Goal: Information Seeking & Learning: Check status

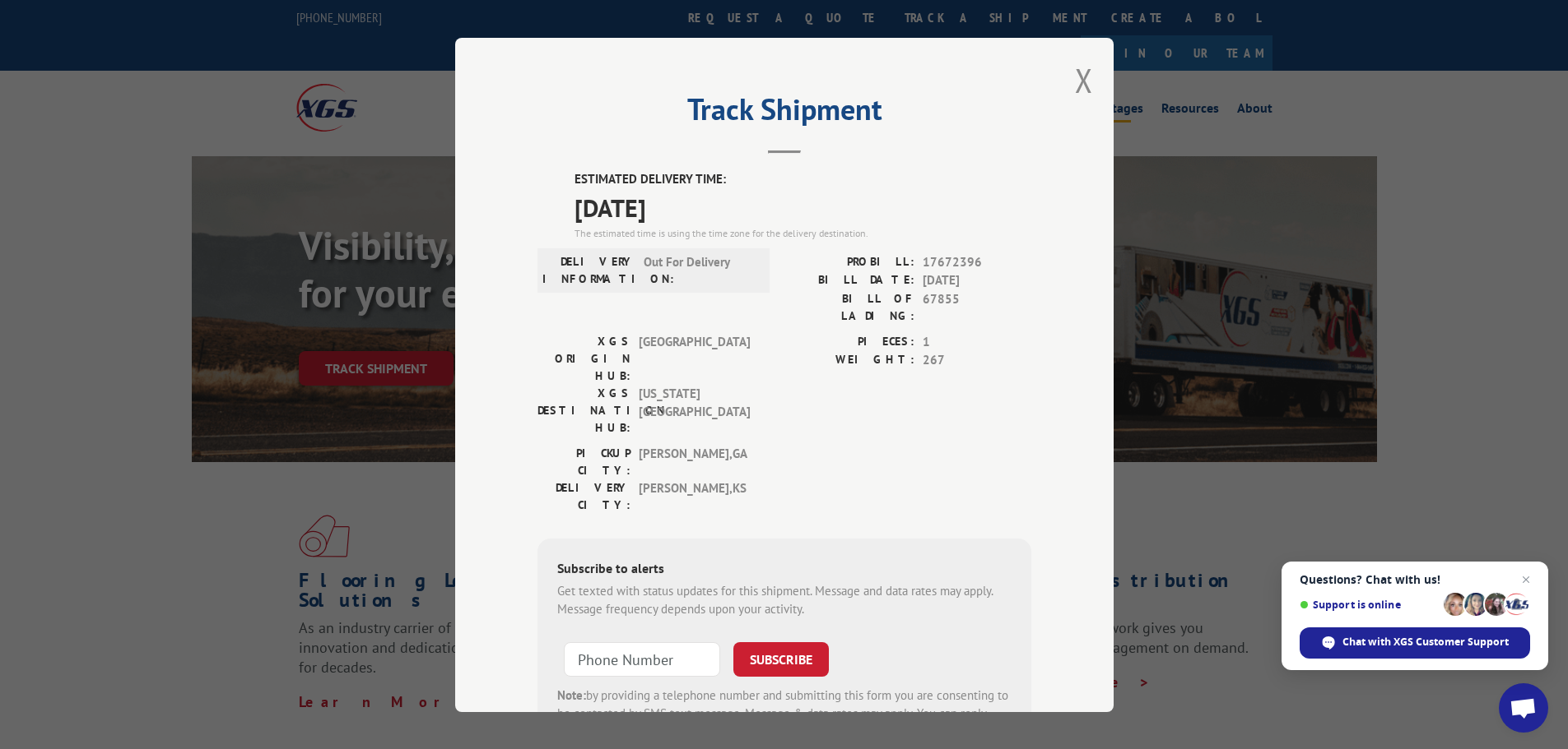
click at [1077, 81] on button "Close modal" at bounding box center [1084, 80] width 19 height 44
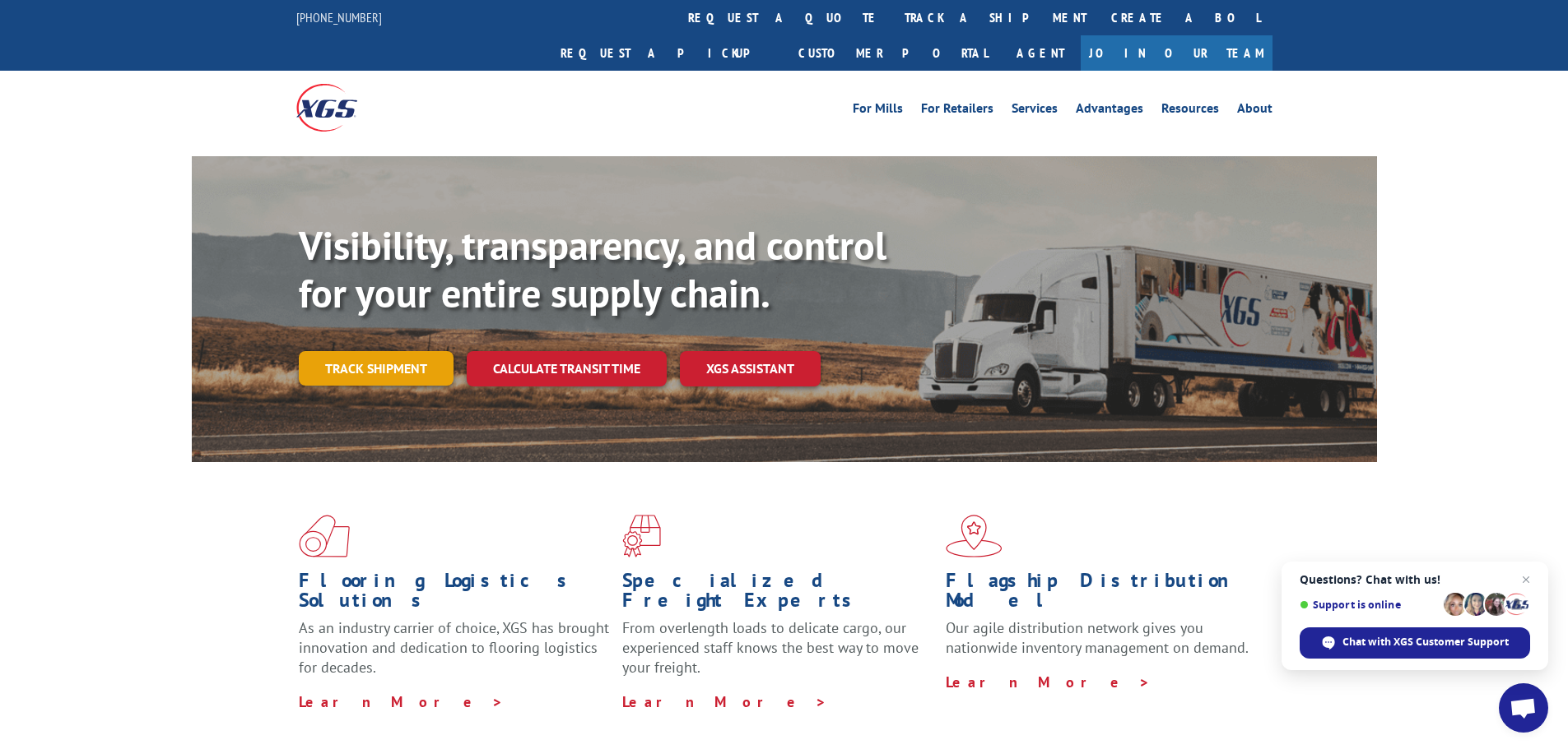
click at [330, 351] on link "Track shipment" at bounding box center [376, 368] width 155 height 34
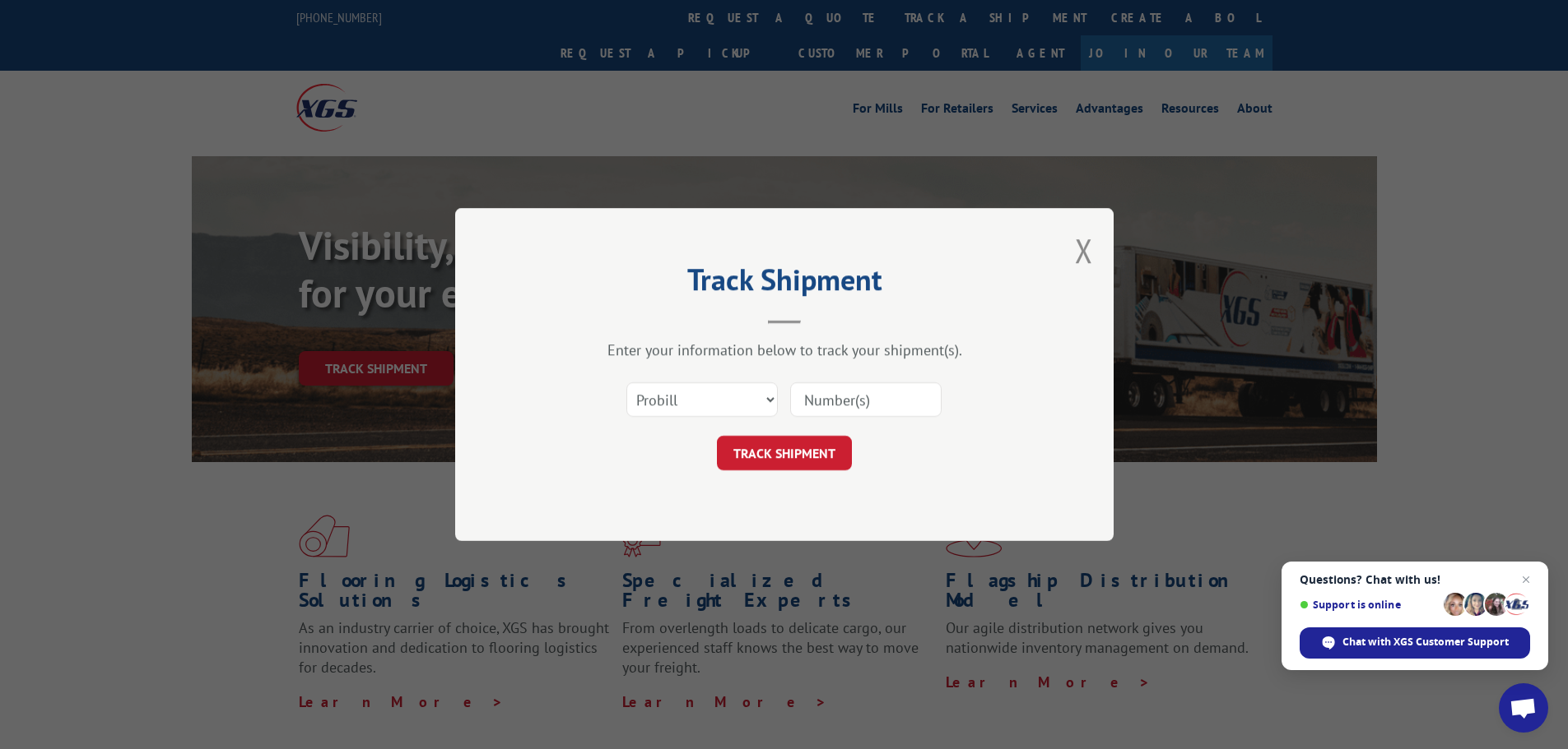
click at [820, 395] on input at bounding box center [866, 399] width 152 height 34
type input "17672396"
click at [817, 446] on button "TRACK SHIPMENT" at bounding box center [784, 453] width 135 height 34
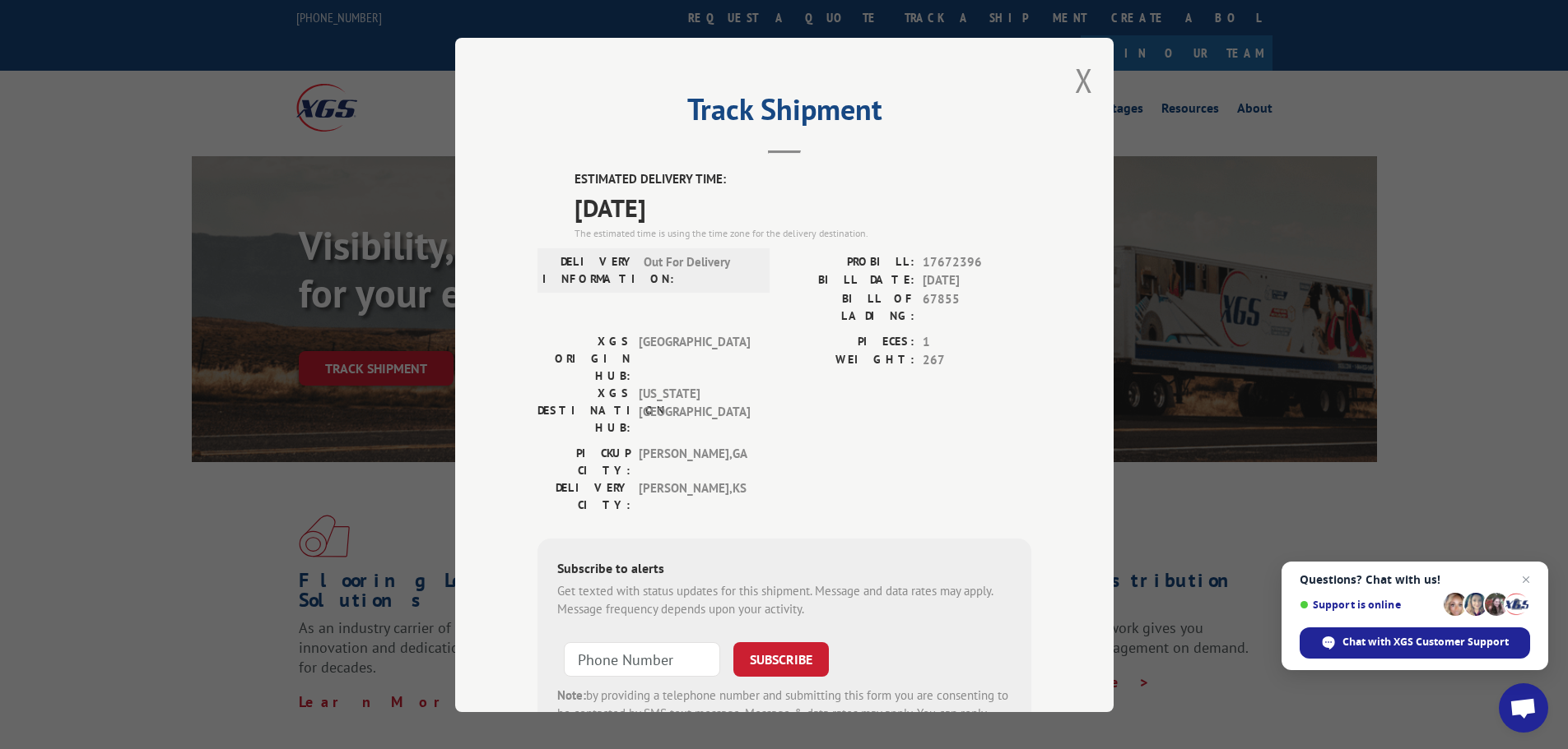
drag, startPoint x: 1081, startPoint y: 81, endPoint x: 1000, endPoint y: 69, distance: 81.9
click at [1080, 81] on button "Close modal" at bounding box center [1084, 80] width 19 height 44
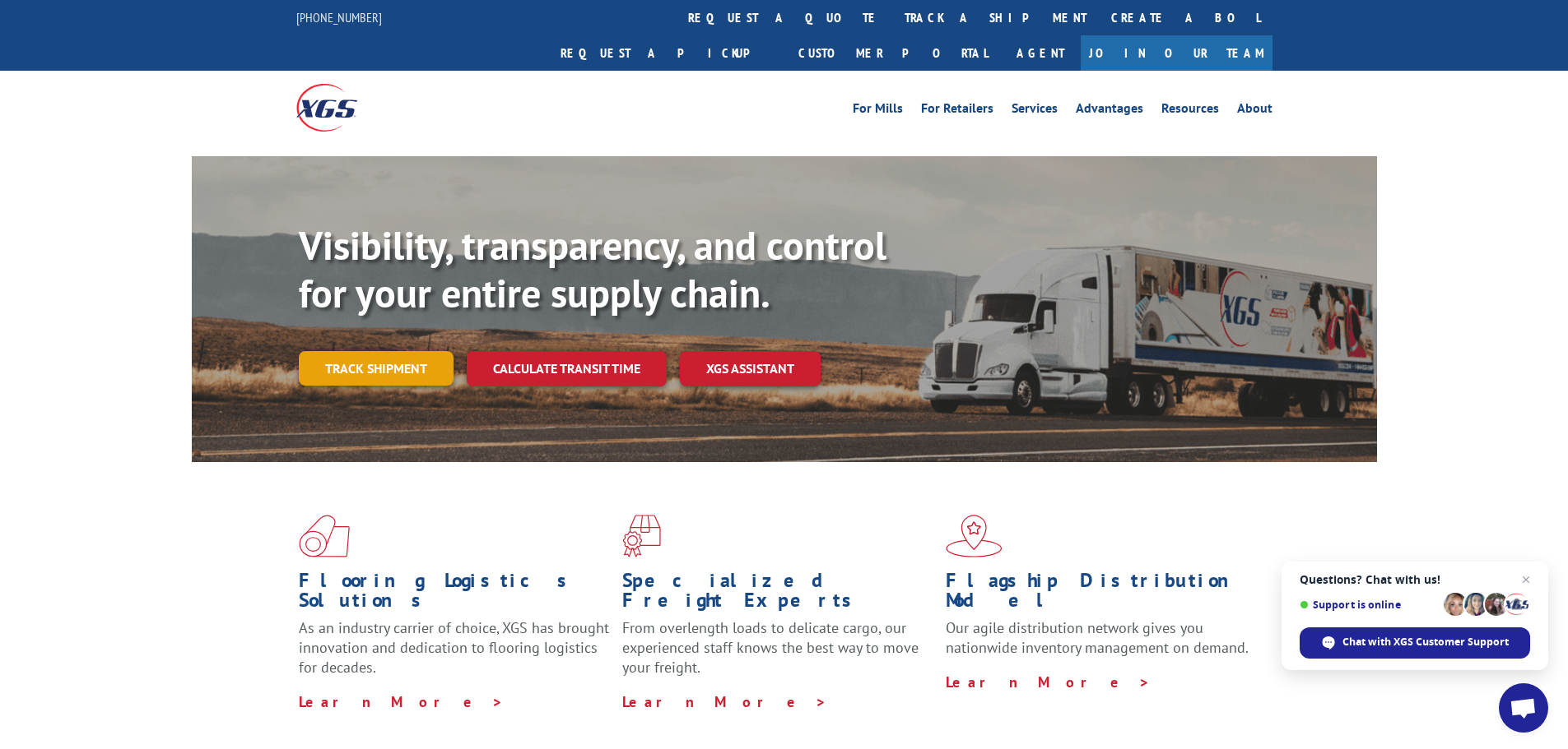
click at [367, 351] on link "Track shipment" at bounding box center [376, 368] width 155 height 34
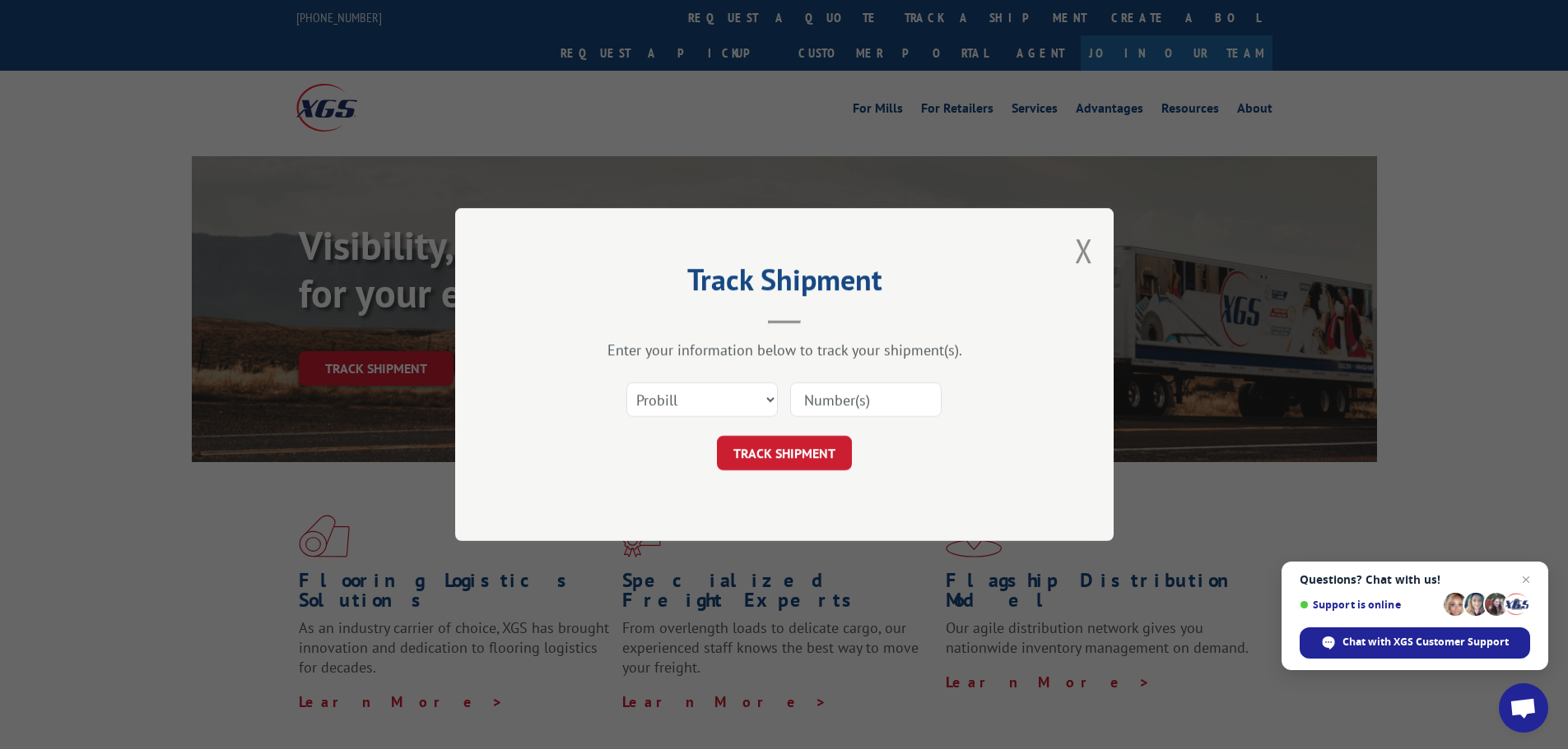
click at [837, 407] on input at bounding box center [866, 399] width 152 height 34
type input "17672396"
click at [795, 438] on form "Select category... Probill BOL PO 17672396 TRACK SHIPMENT" at bounding box center [784, 421] width 494 height 98
click at [820, 455] on button "TRACK SHIPMENT" at bounding box center [784, 453] width 135 height 34
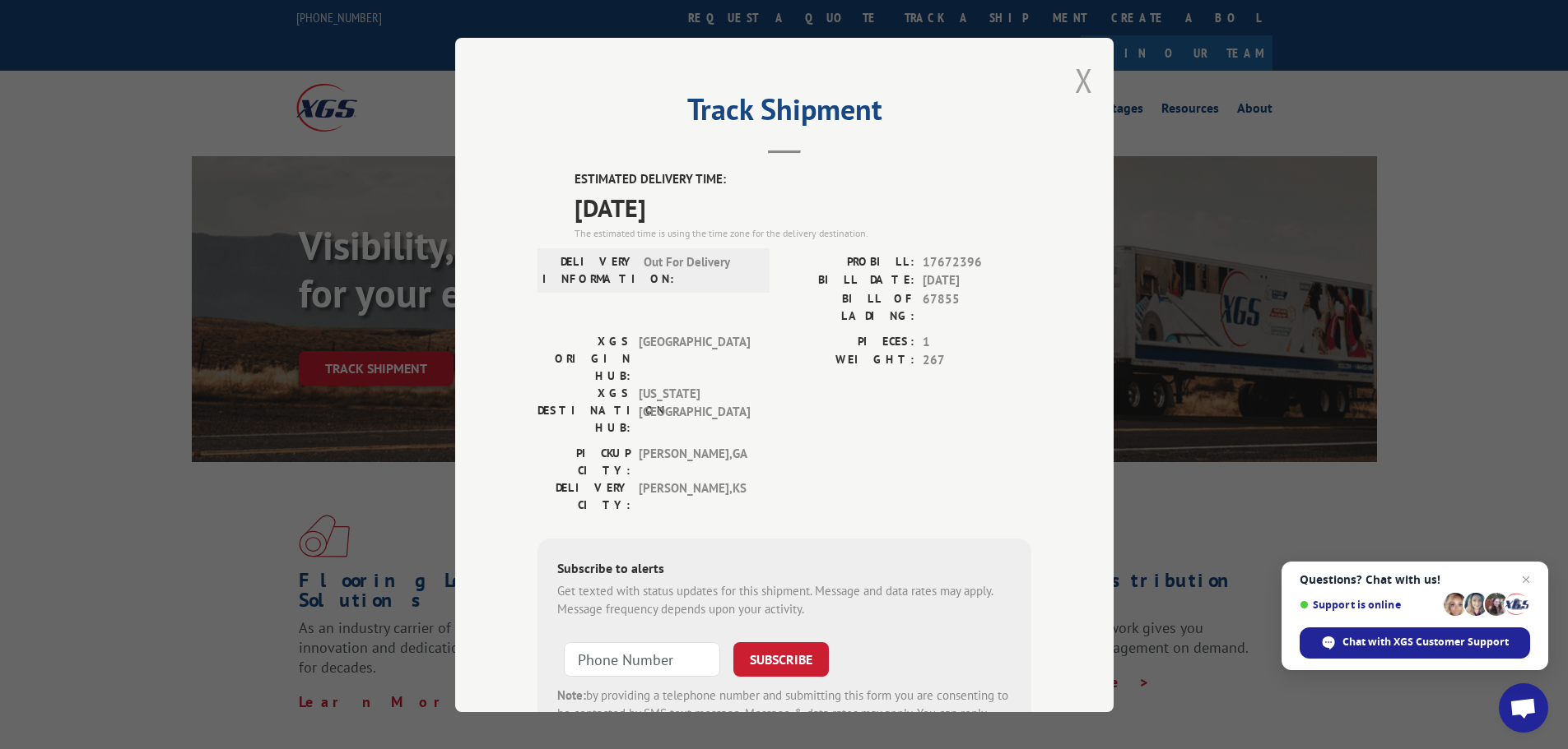
click at [1078, 79] on button "Close modal" at bounding box center [1084, 80] width 19 height 44
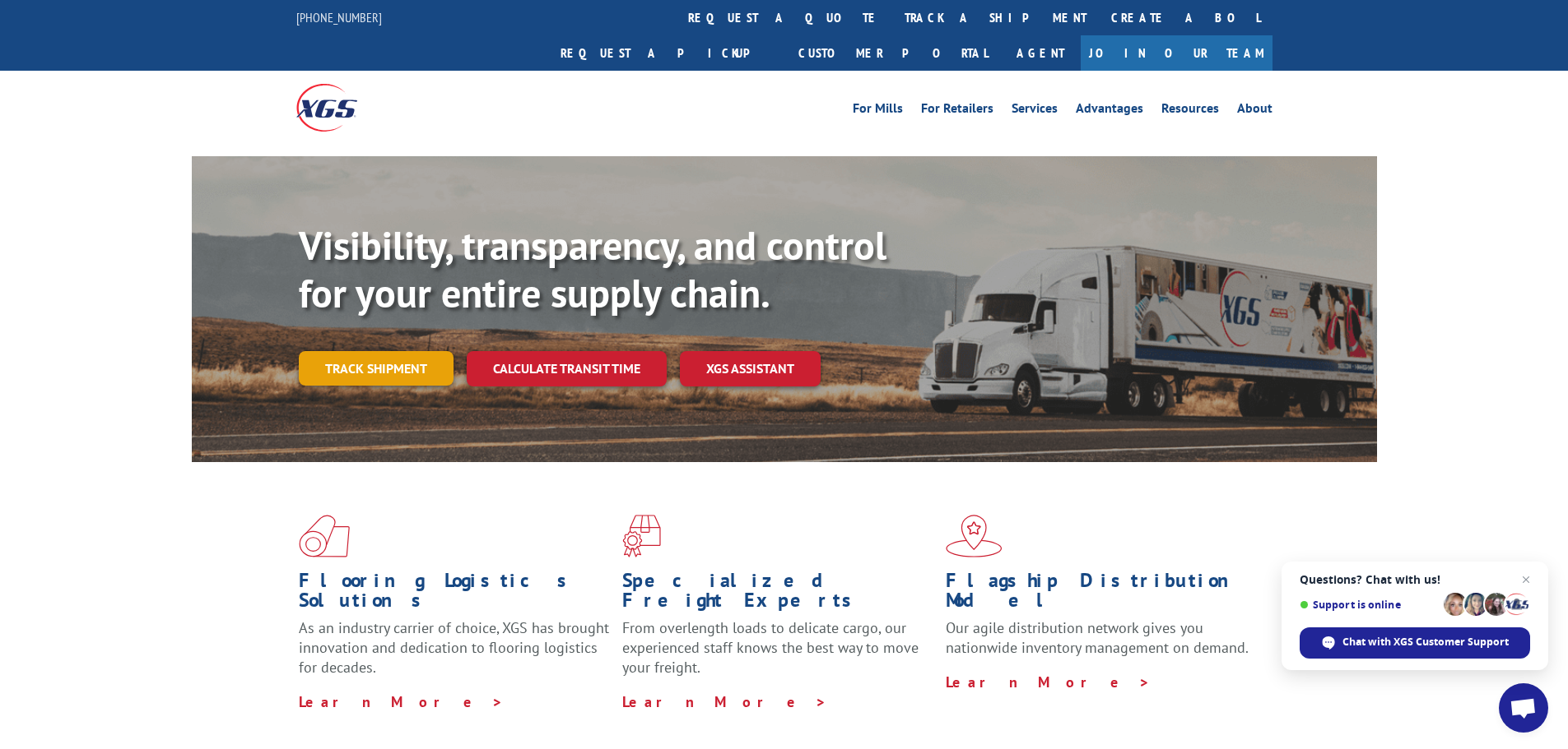
click at [355, 351] on link "Track shipment" at bounding box center [376, 368] width 155 height 34
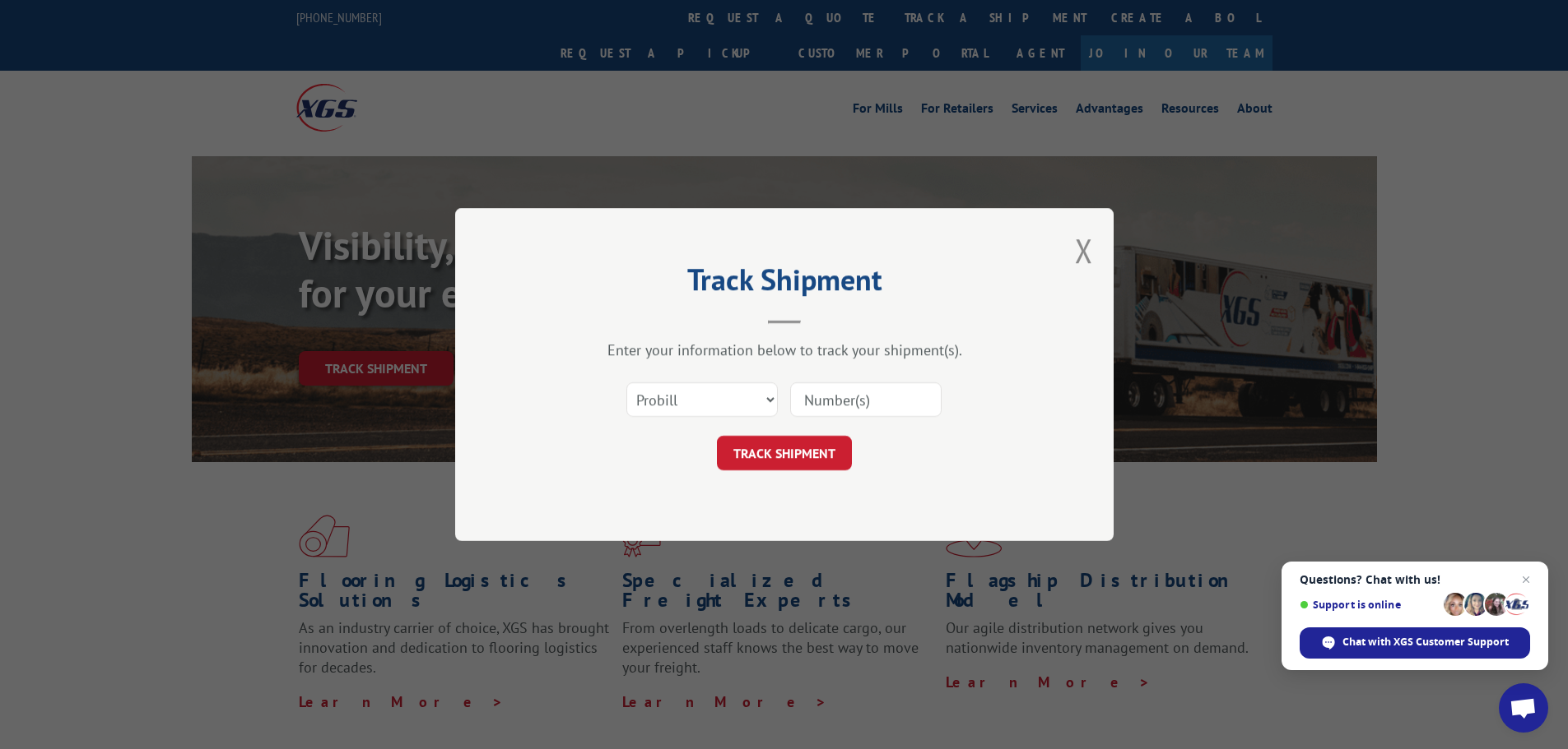
click at [827, 414] on input at bounding box center [866, 399] width 152 height 34
type input "17672396"
click at [832, 454] on button "TRACK SHIPMENT" at bounding box center [784, 453] width 135 height 34
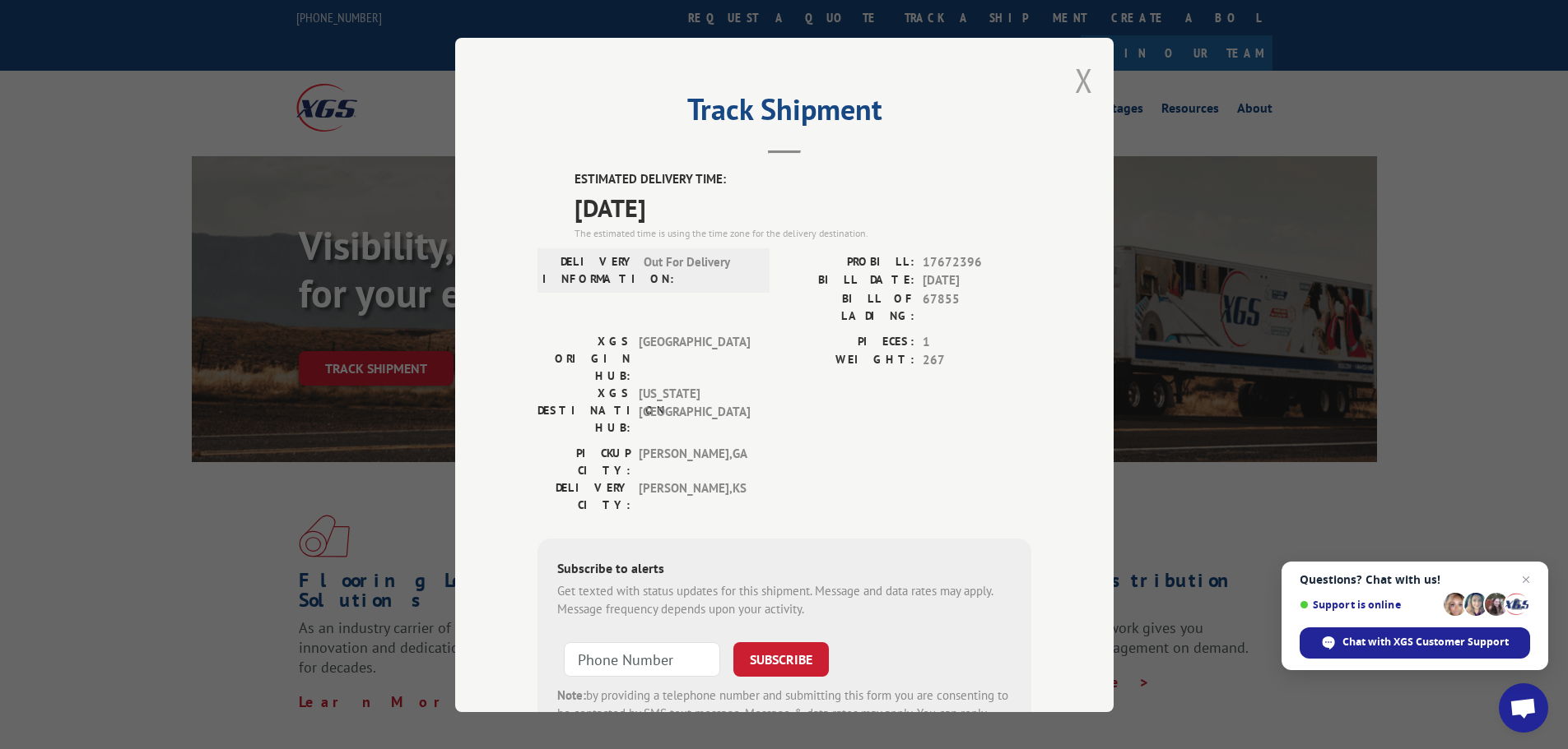
click at [1082, 76] on button "Close modal" at bounding box center [1084, 80] width 19 height 44
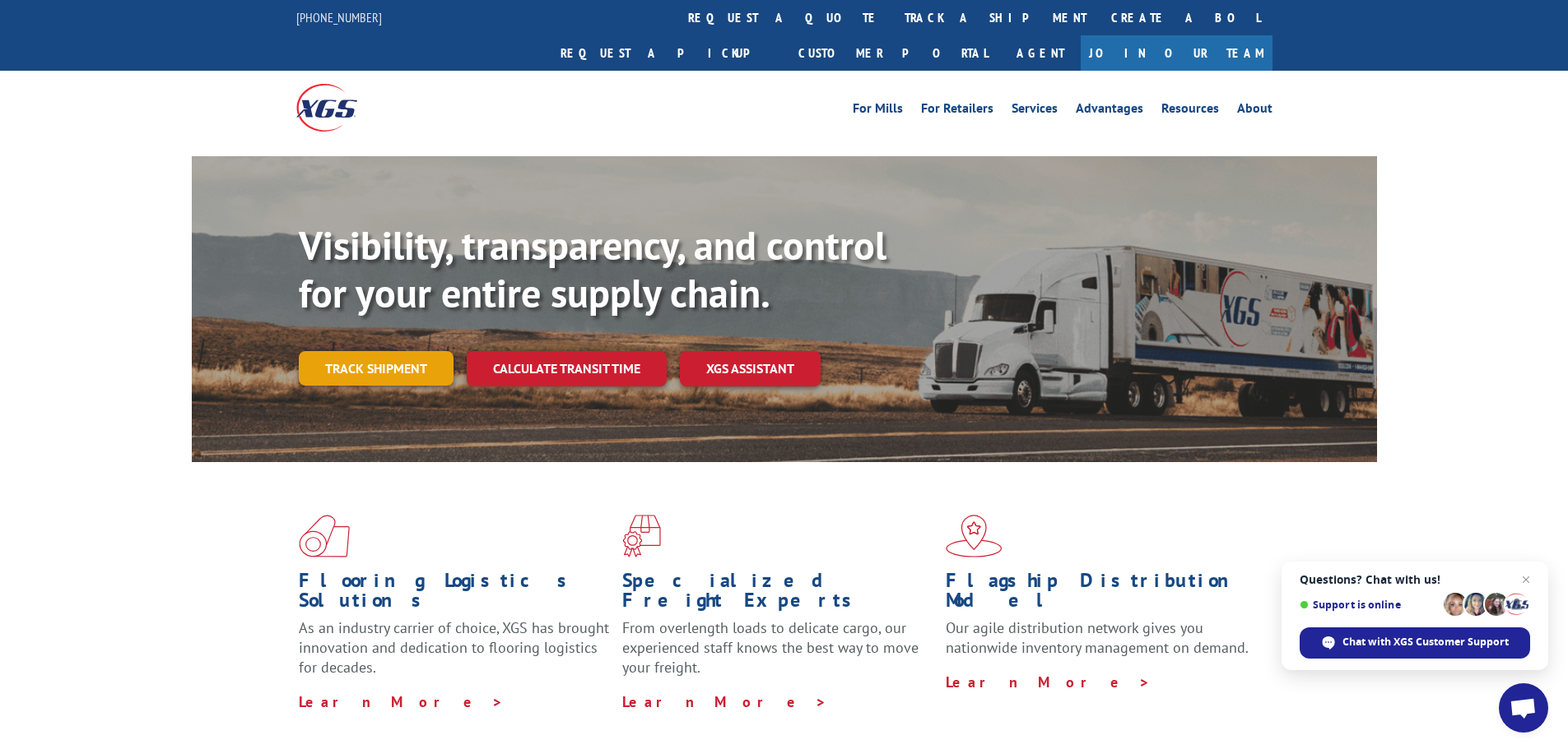
click at [402, 351] on link "Track shipment" at bounding box center [376, 368] width 155 height 34
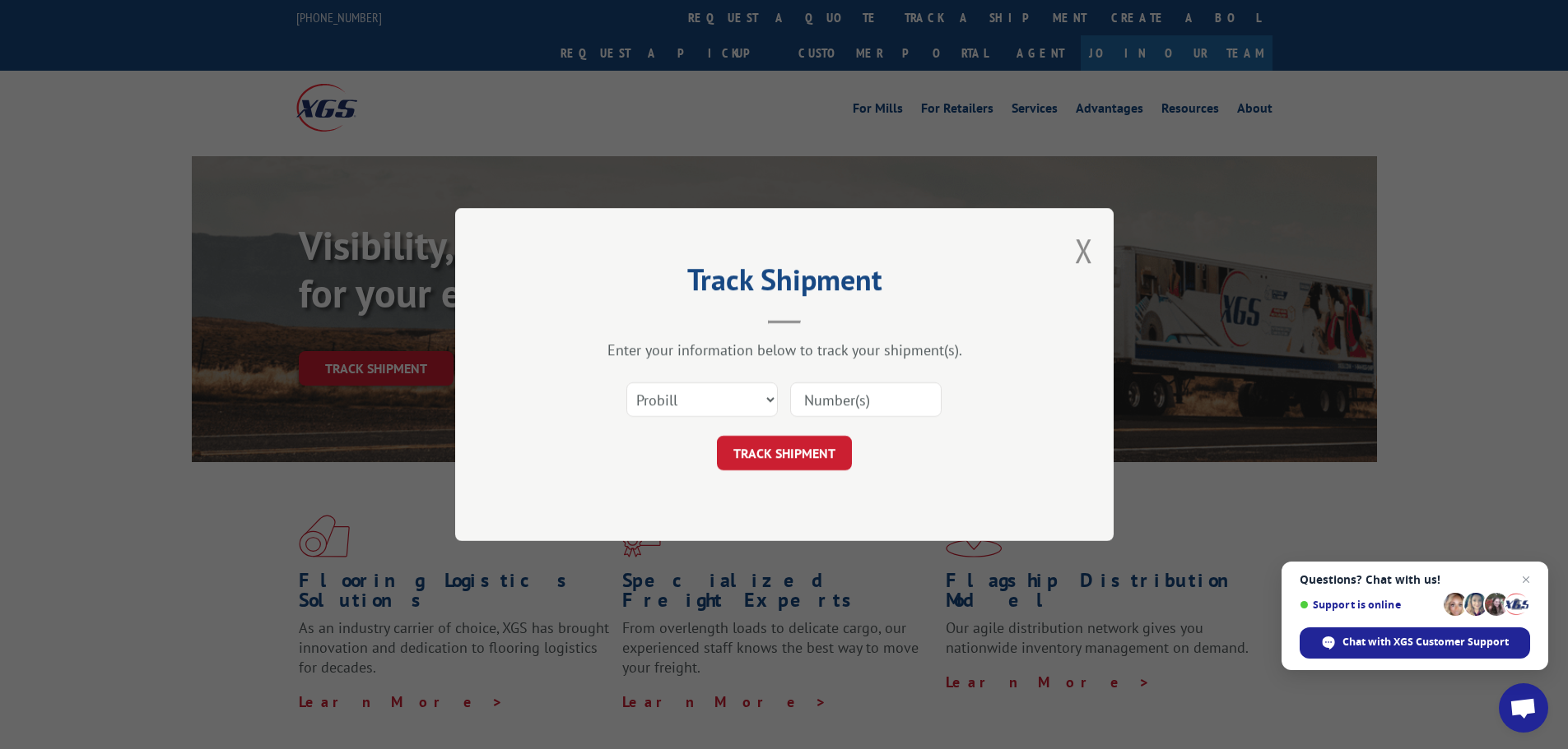
click at [871, 403] on input at bounding box center [866, 399] width 152 height 34
type input "17672396"
click at [806, 444] on button "TRACK SHIPMENT" at bounding box center [784, 453] width 135 height 34
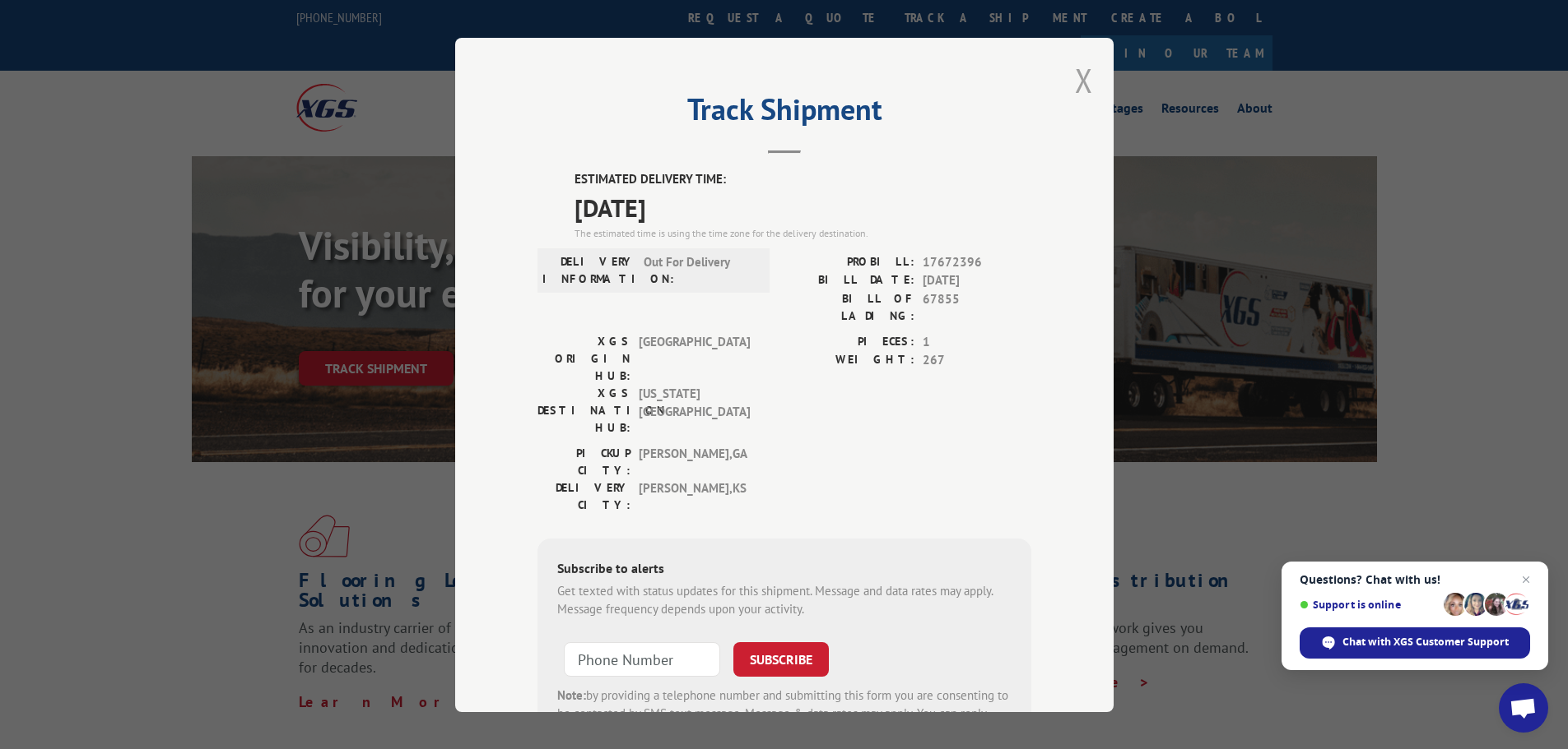
click at [1075, 70] on button "Close modal" at bounding box center [1084, 80] width 19 height 44
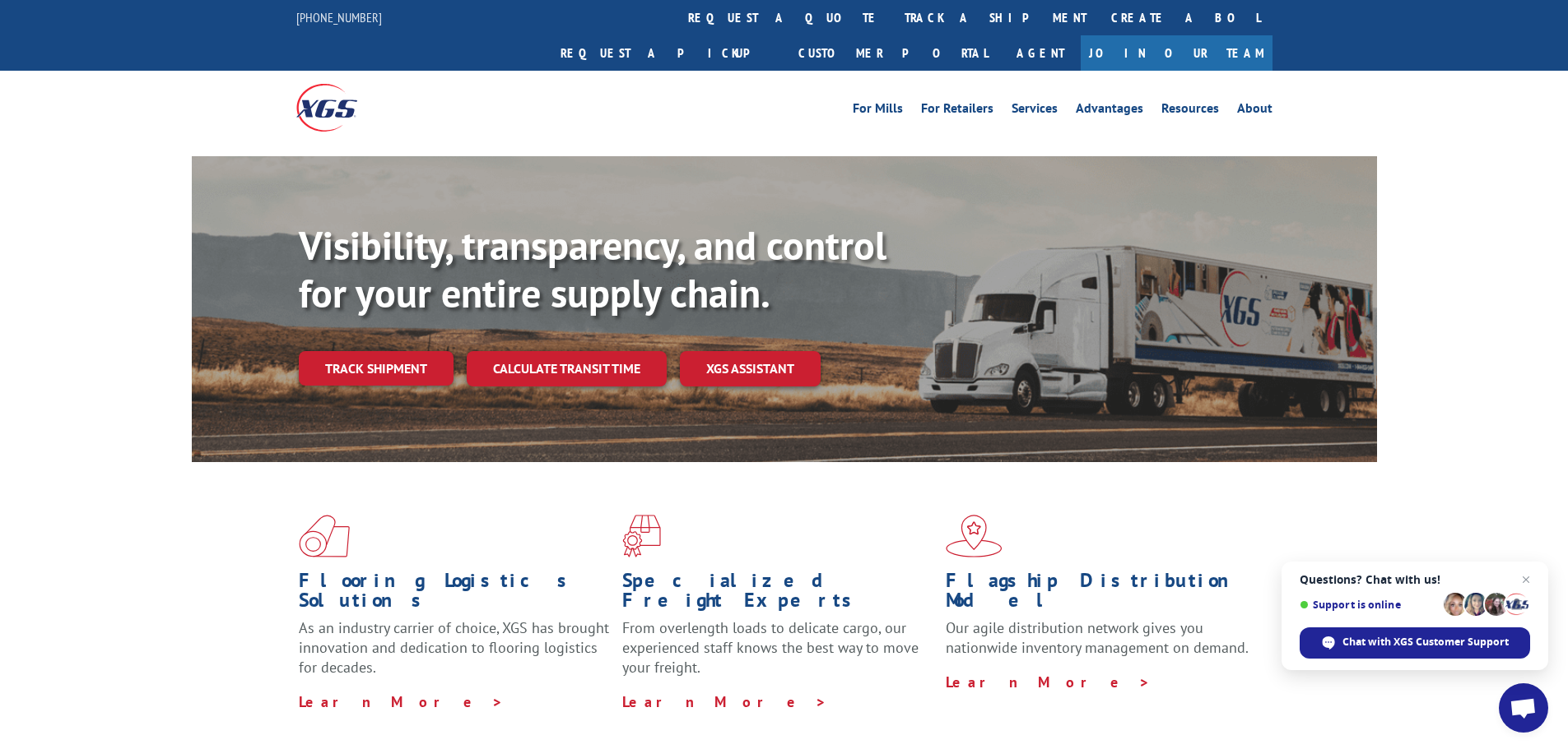
click at [334, 351] on link "Track shipment" at bounding box center [376, 368] width 155 height 34
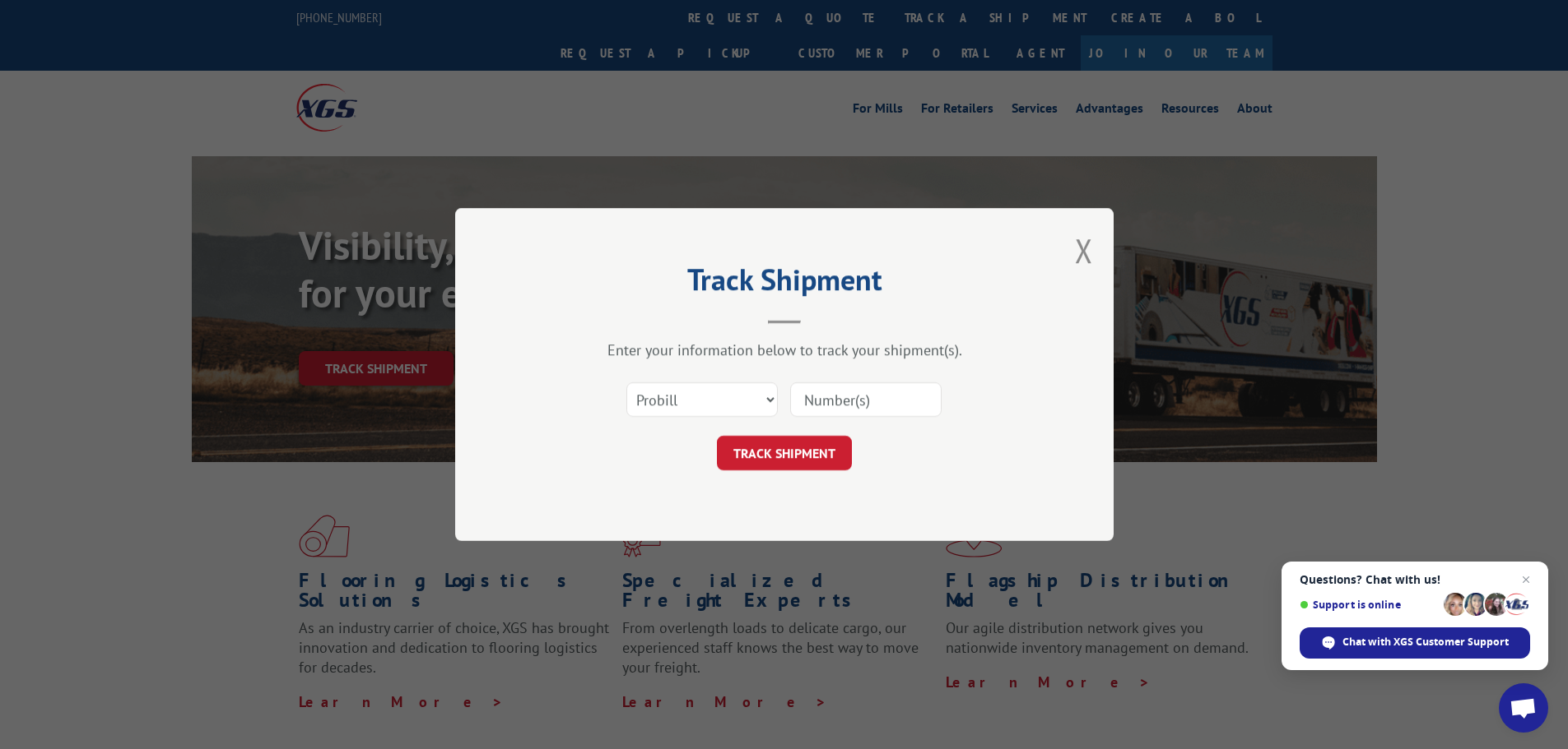
click at [840, 407] on input at bounding box center [866, 399] width 152 height 34
type input "17672396"
click at [801, 451] on button "TRACK SHIPMENT" at bounding box center [784, 453] width 135 height 34
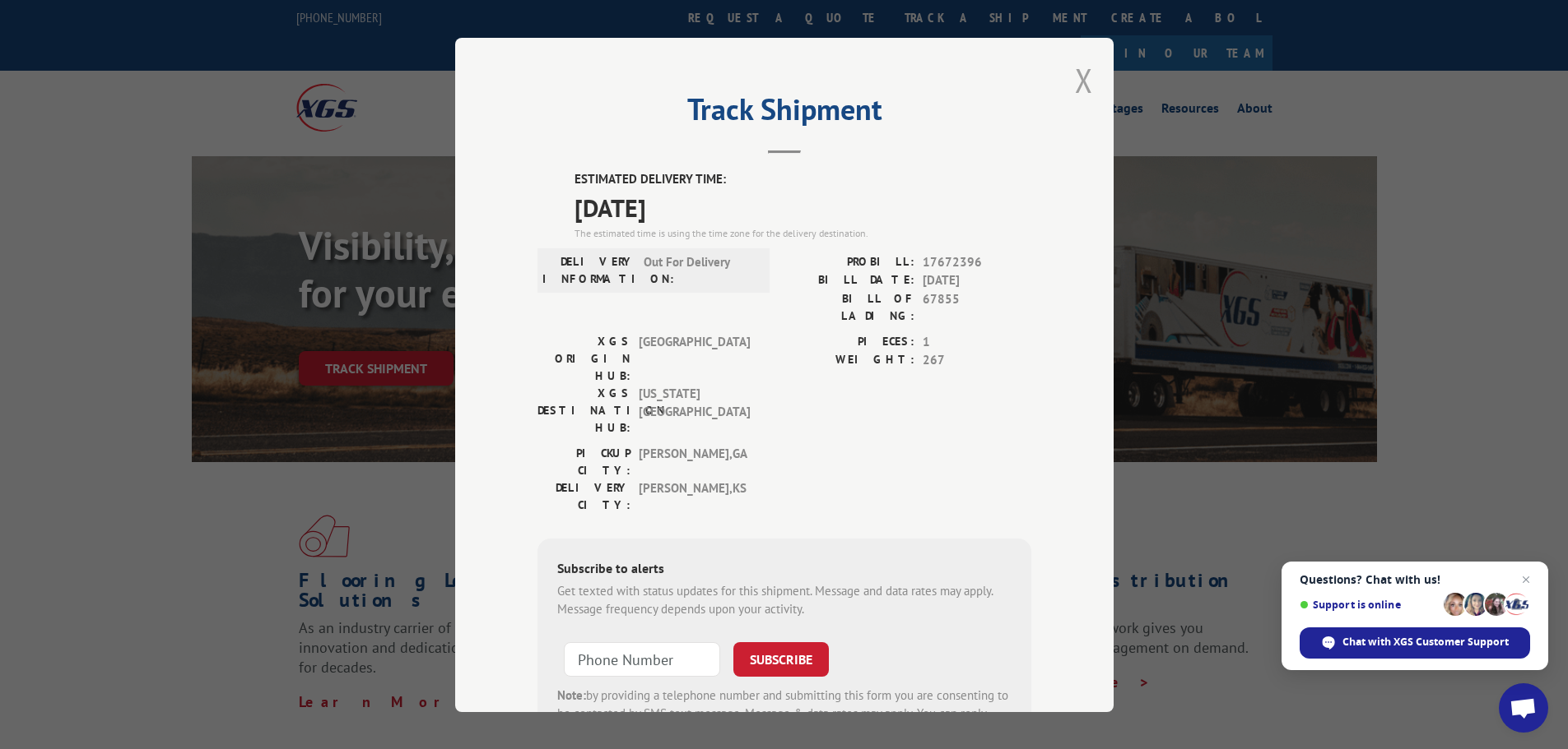
click at [1082, 77] on button "Close modal" at bounding box center [1084, 80] width 19 height 44
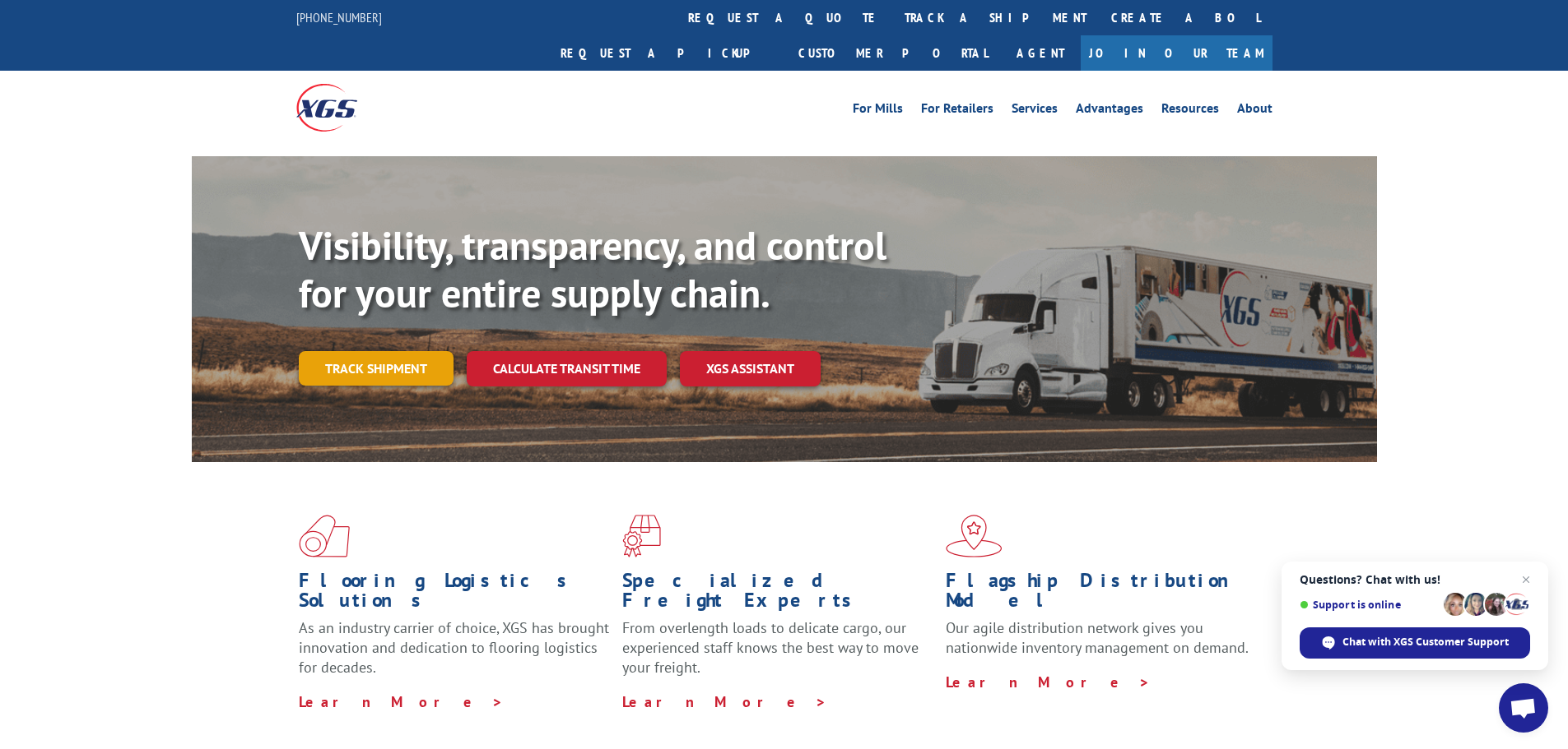
click at [351, 351] on link "Track shipment" at bounding box center [376, 368] width 155 height 34
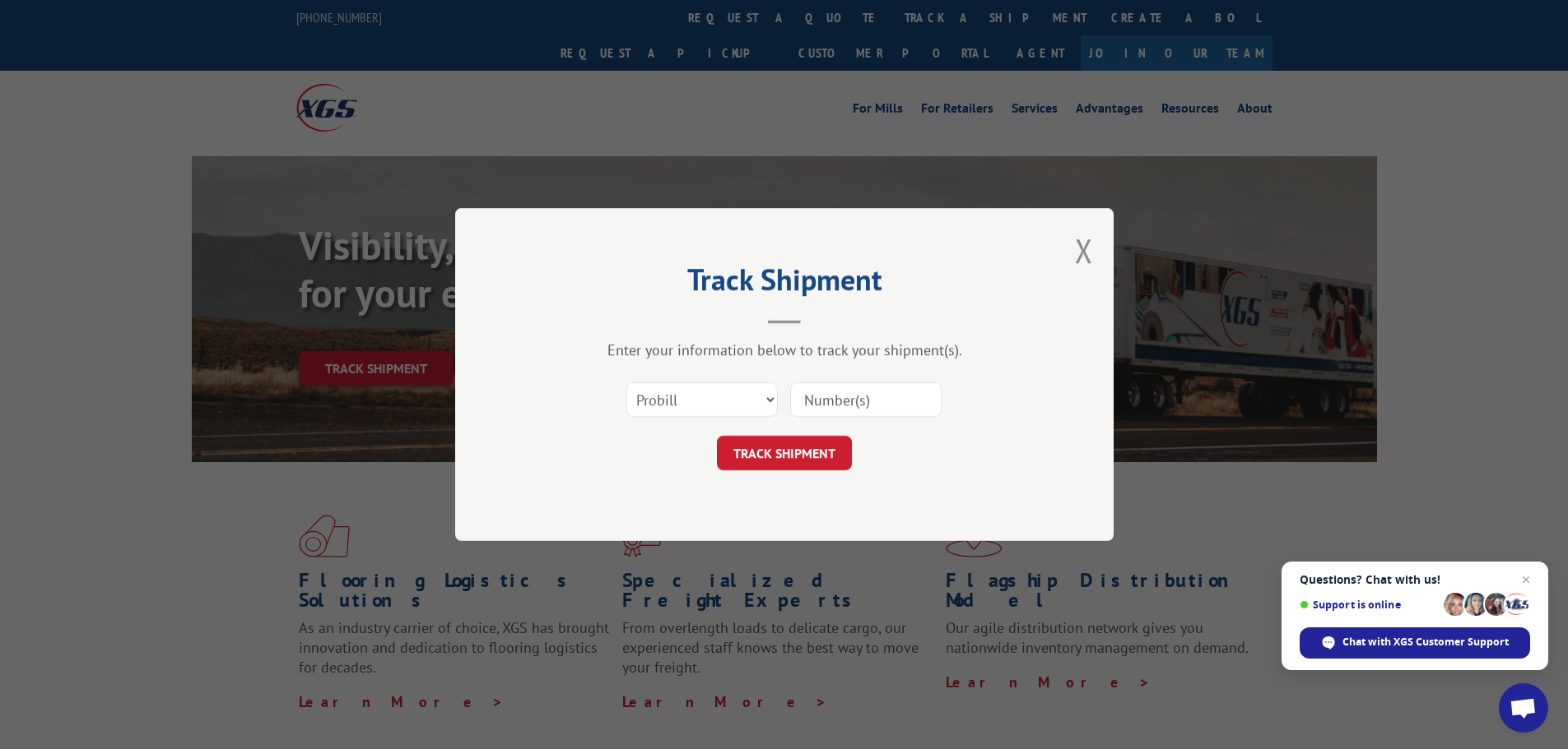
click at [837, 397] on input at bounding box center [866, 399] width 152 height 34
type input "17672396"
click at [830, 458] on button "TRACK SHIPMENT" at bounding box center [784, 453] width 135 height 34
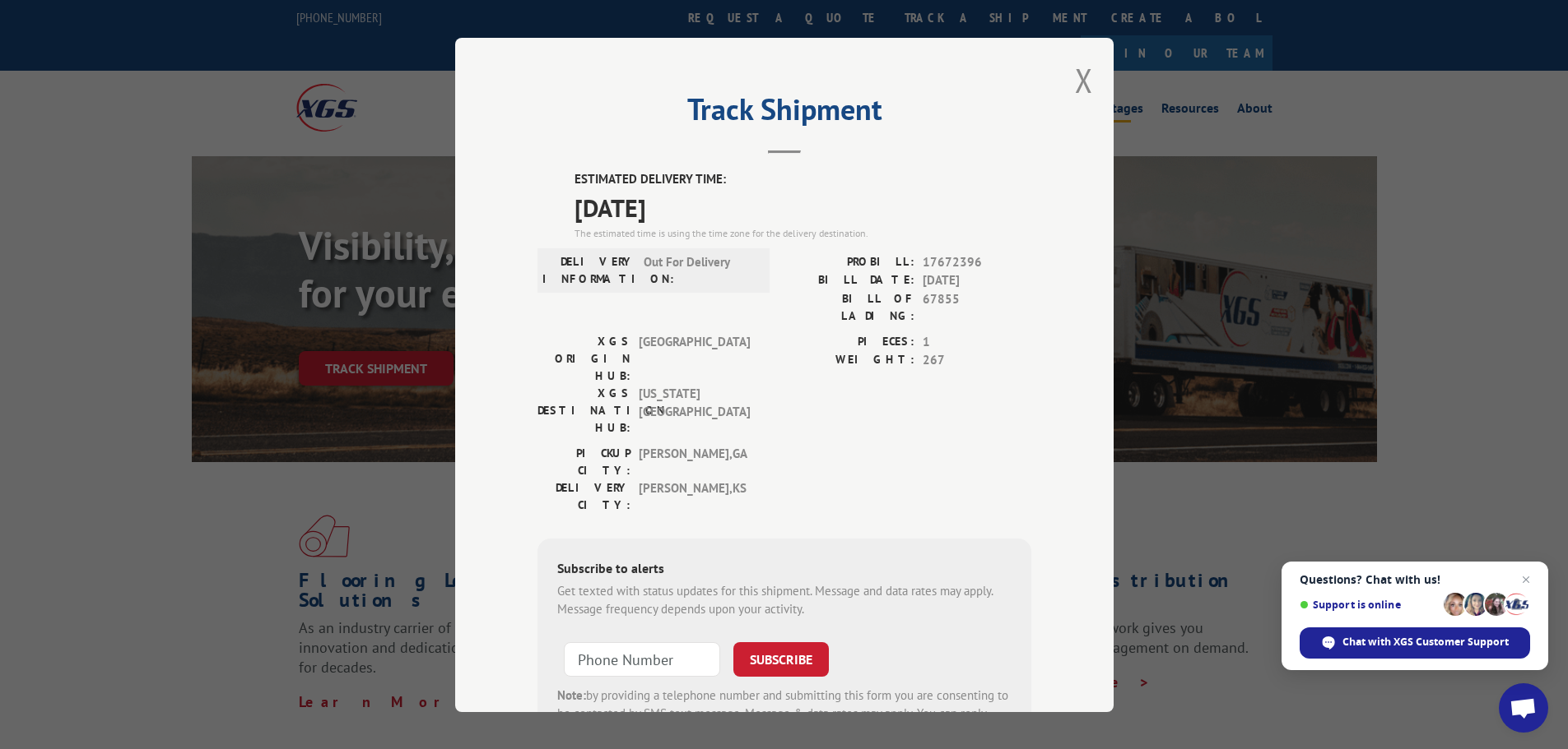
click at [1080, 81] on button "Close modal" at bounding box center [1084, 80] width 19 height 44
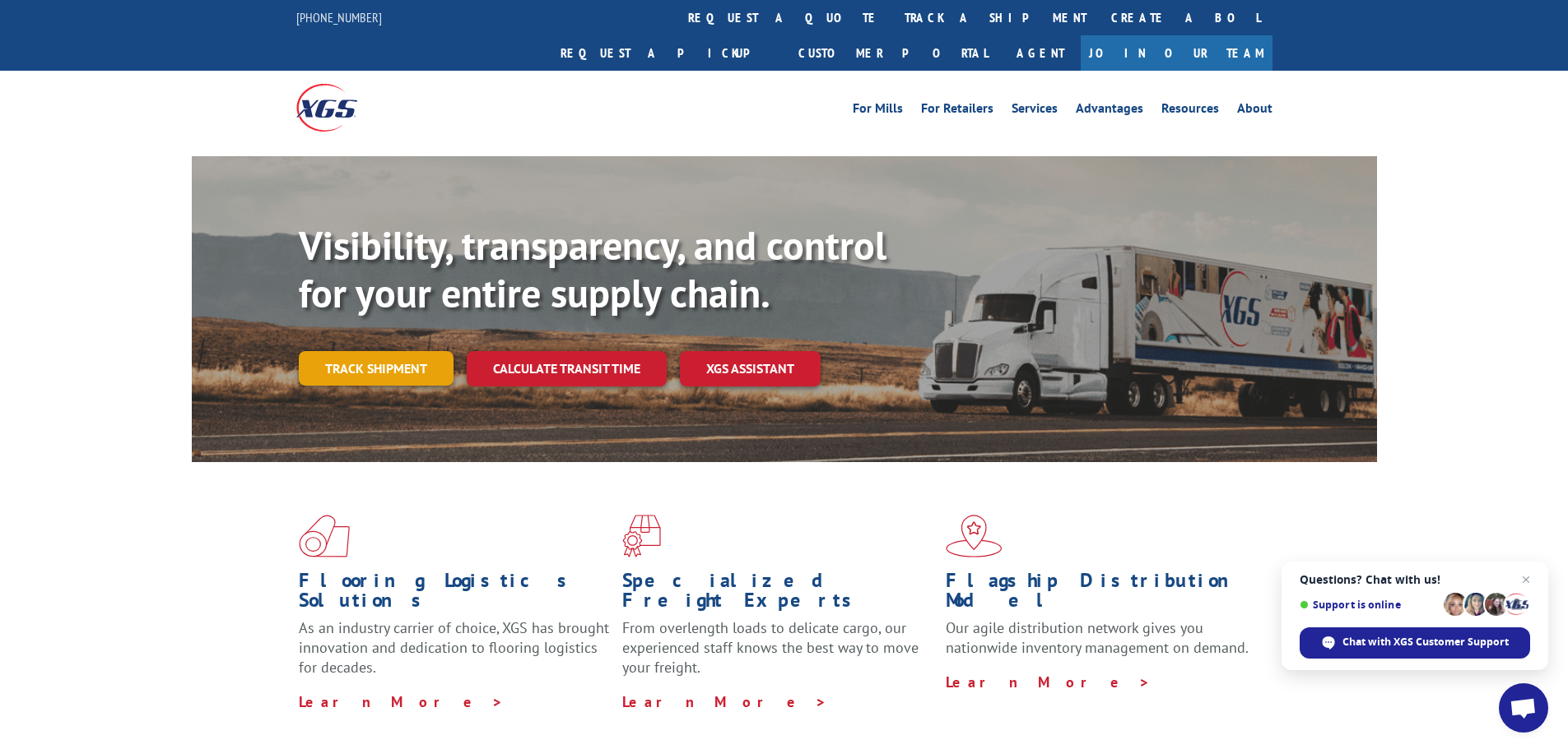
click at [416, 351] on link "Track shipment" at bounding box center [376, 368] width 155 height 34
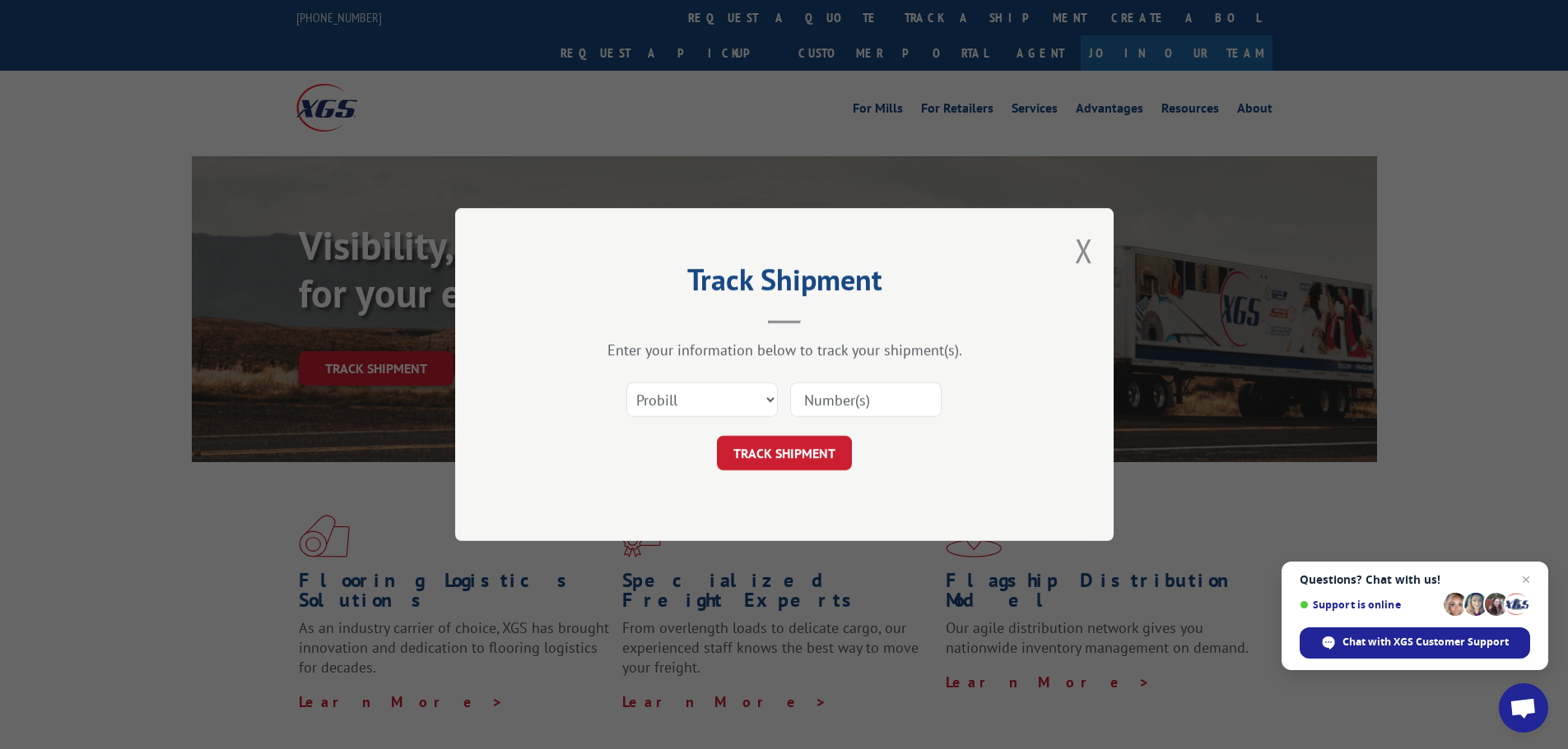
click at [842, 407] on input at bounding box center [866, 399] width 152 height 34
type input "17672396"
click at [833, 453] on button "TRACK SHIPMENT" at bounding box center [784, 453] width 135 height 34
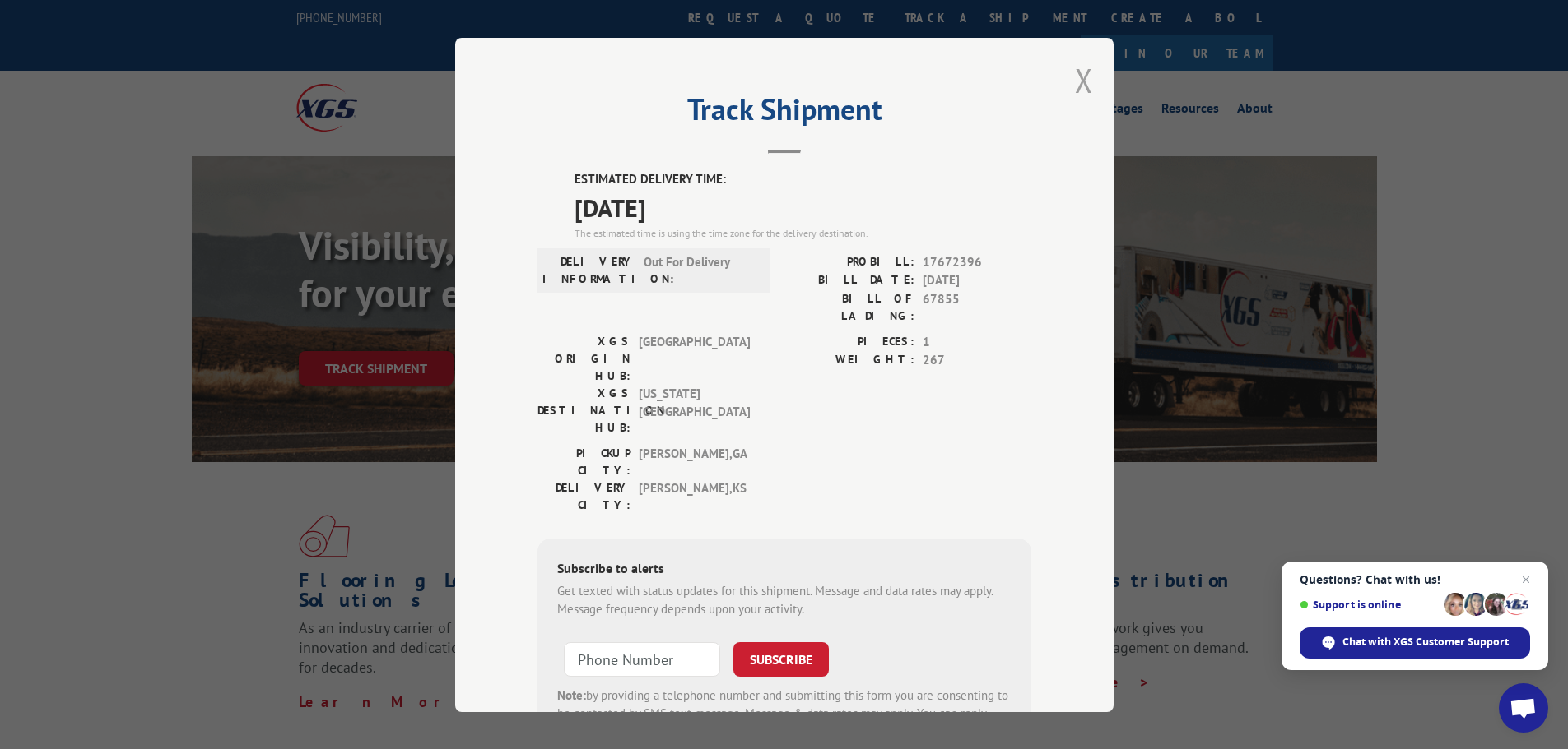
click at [1075, 81] on button "Close modal" at bounding box center [1084, 80] width 19 height 44
